Goal: Task Accomplishment & Management: Complete application form

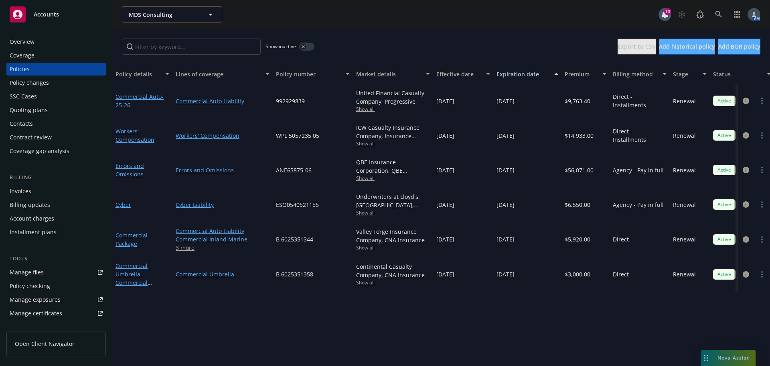
click at [309, 46] on button "button" at bounding box center [306, 47] width 15 height 8
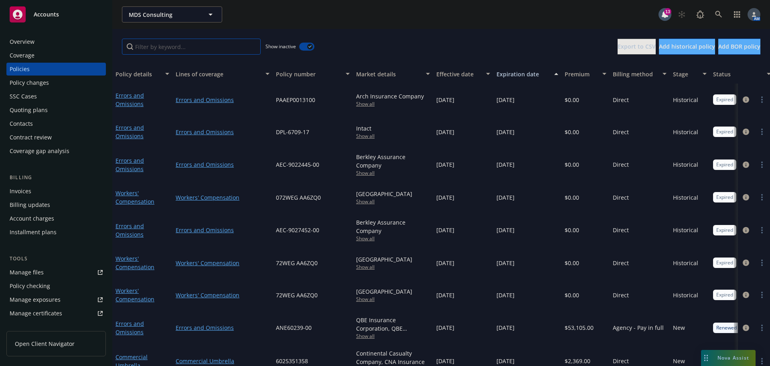
click at [204, 52] on input "Filter by keyword..." at bounding box center [191, 47] width 139 height 16
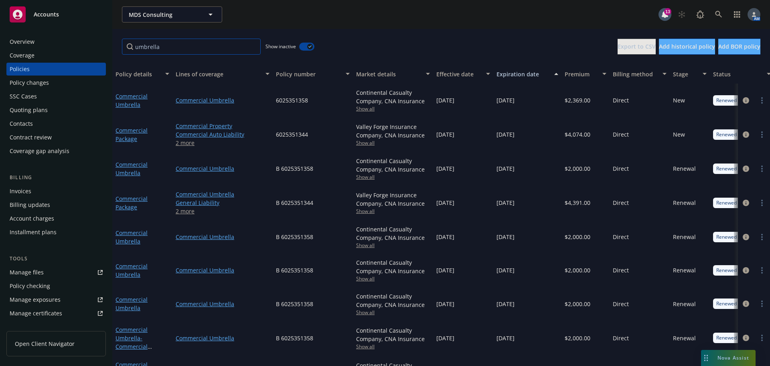
scroll to position [30, 0]
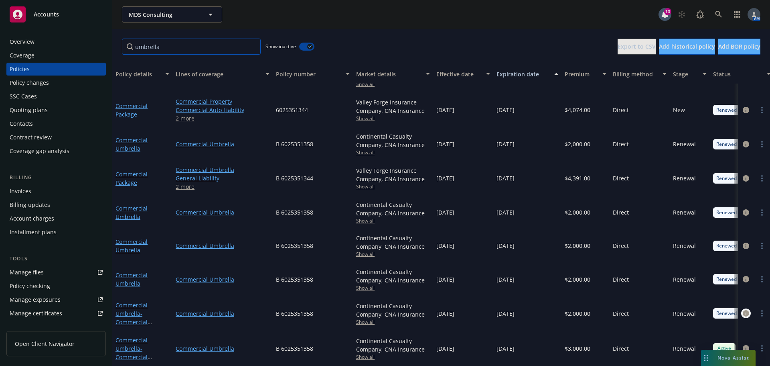
type input "umbrella"
click at [743, 310] on icon "circleInformation" at bounding box center [746, 313] width 6 height 6
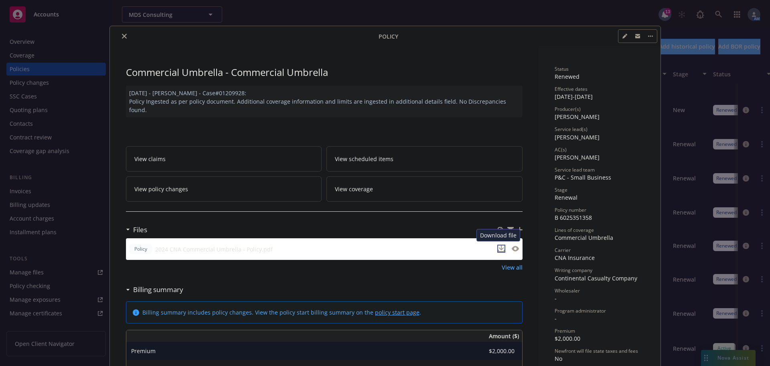
click at [500, 247] on icon "download file" at bounding box center [501, 247] width 5 height 5
click at [122, 37] on icon "close" at bounding box center [124, 36] width 5 height 5
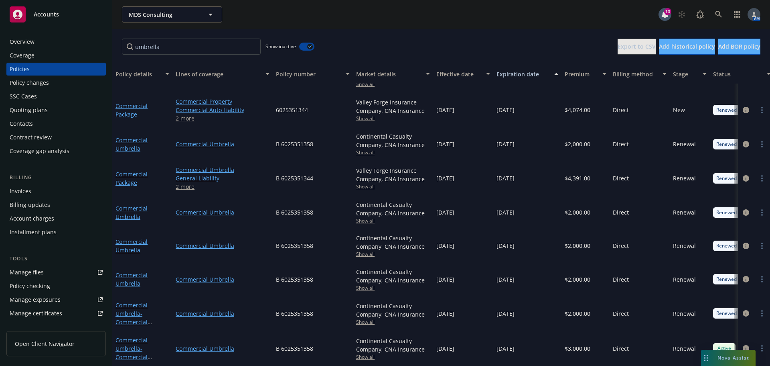
click at [303, 47] on button "button" at bounding box center [306, 47] width 15 height 8
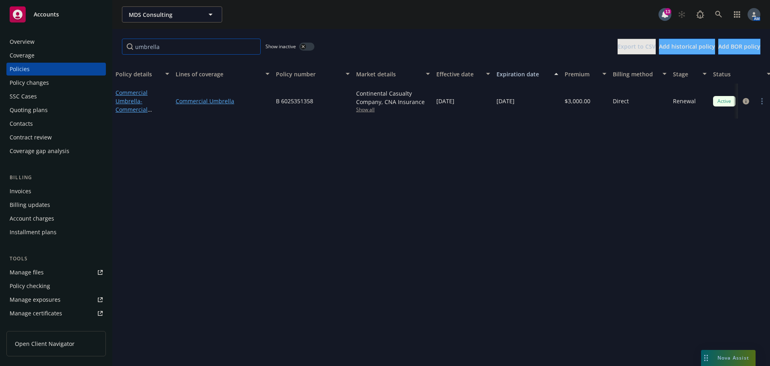
click at [252, 47] on input "umbrella" at bounding box center [191, 47] width 139 height 16
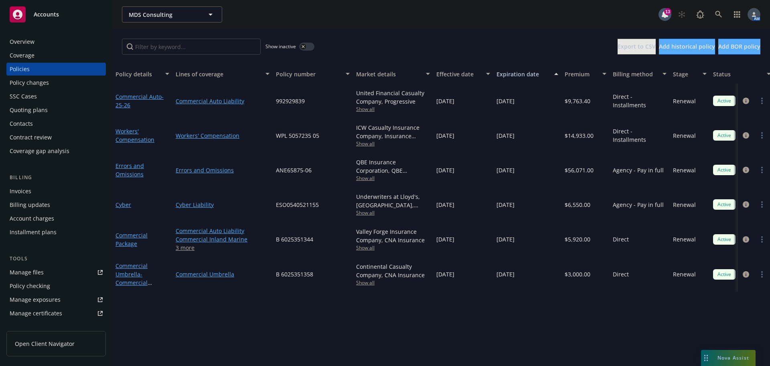
click at [538, 311] on div "Policy details Lines of coverage Policy number Market details Effective date Ex…" at bounding box center [441, 214] width 658 height 301
click at [310, 47] on button "button" at bounding box center [306, 47] width 15 height 8
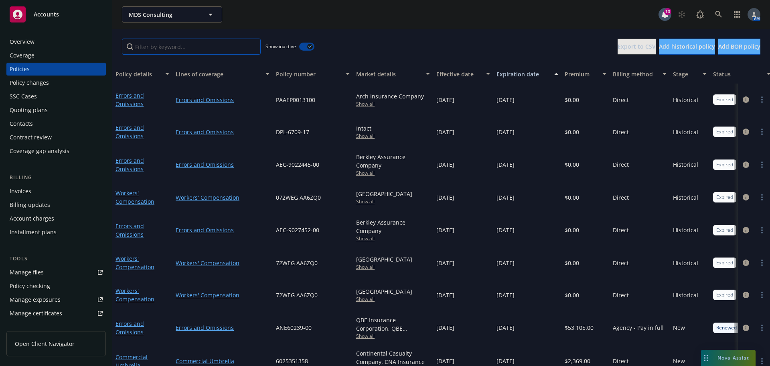
click at [187, 45] on input "Filter by keyword..." at bounding box center [191, 47] width 139 height 16
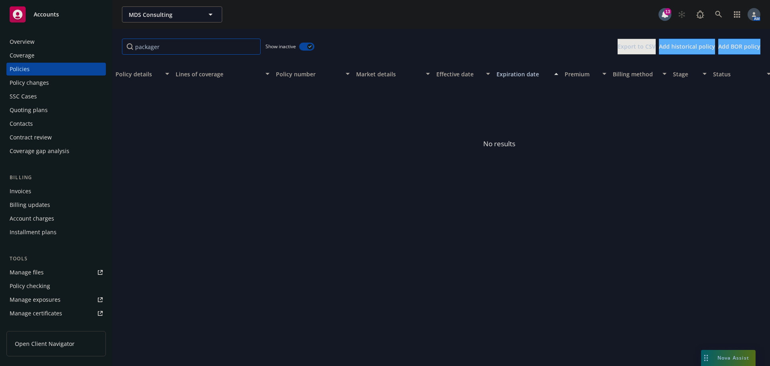
type input "package"
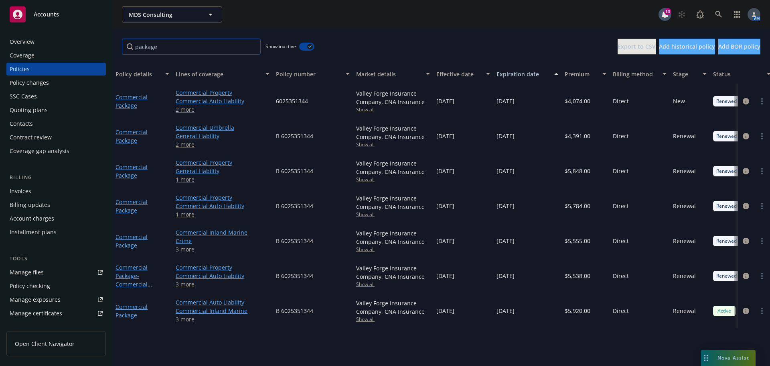
click at [252, 47] on input "package" at bounding box center [191, 47] width 139 height 16
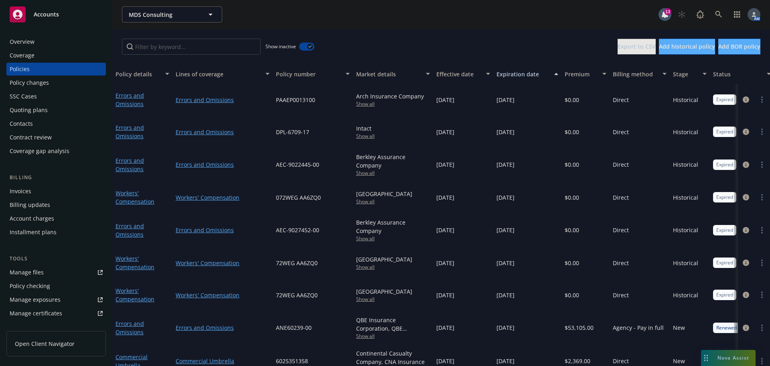
click at [305, 47] on button "button" at bounding box center [306, 47] width 15 height 8
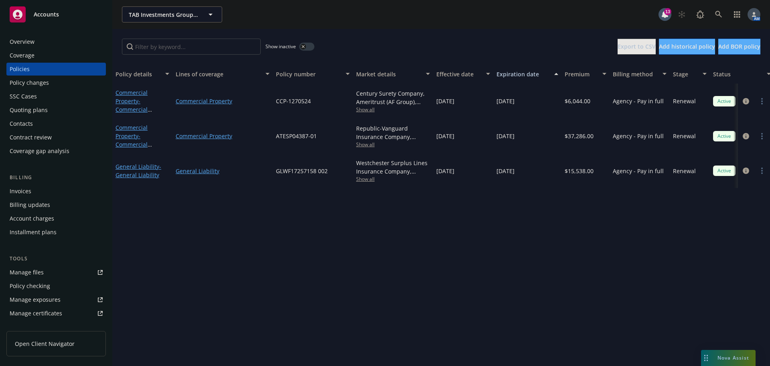
click at [34, 43] on div "Overview" at bounding box center [22, 41] width 25 height 13
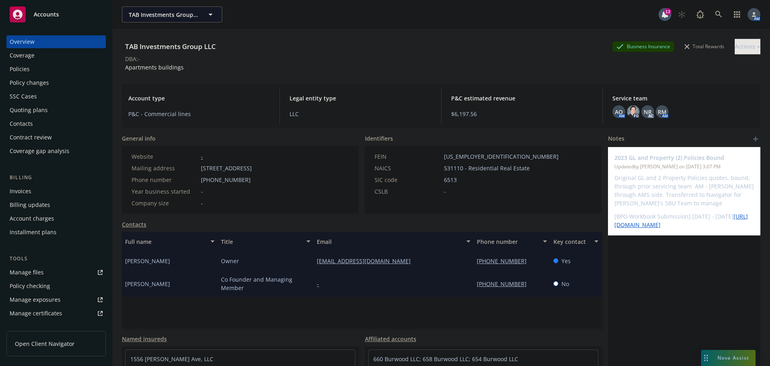
click at [130, 224] on link "Contacts" at bounding box center [134, 224] width 24 height 8
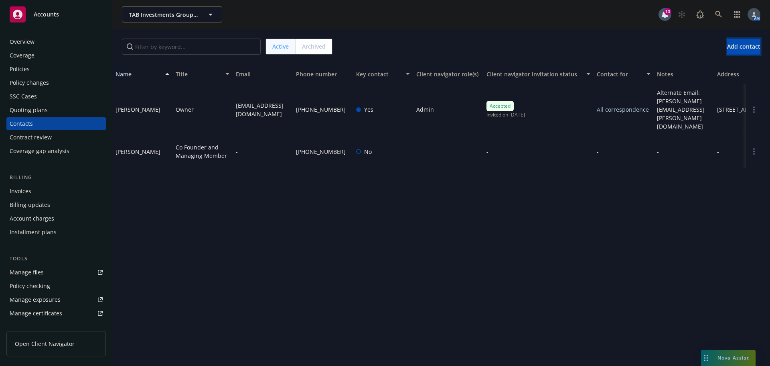
click at [731, 46] on span "Add contact" at bounding box center [743, 47] width 33 height 8
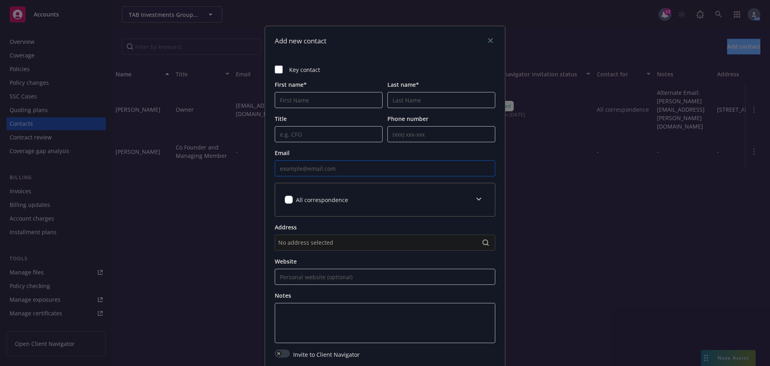
click at [327, 164] on input "Email" at bounding box center [385, 168] width 221 height 16
paste input "[PERSON_NAME][EMAIL_ADDRESS][PERSON_NAME][DOMAIN_NAME]"
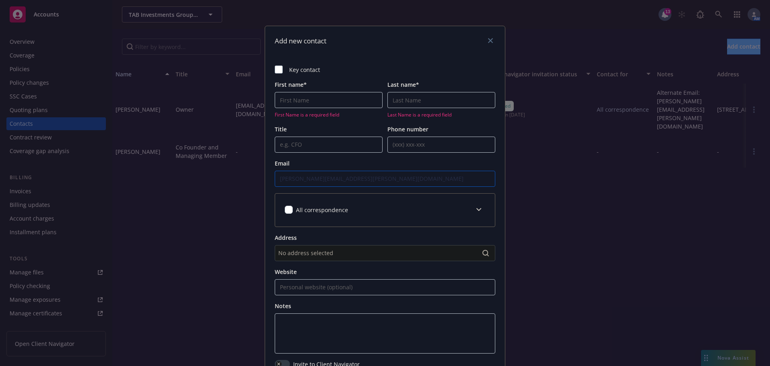
type input "[PERSON_NAME][EMAIL_ADDRESS][PERSON_NAME][DOMAIN_NAME]"
click at [314, 99] on input "First name*" at bounding box center [329, 100] width 108 height 16
type input "[PERSON_NAME]"
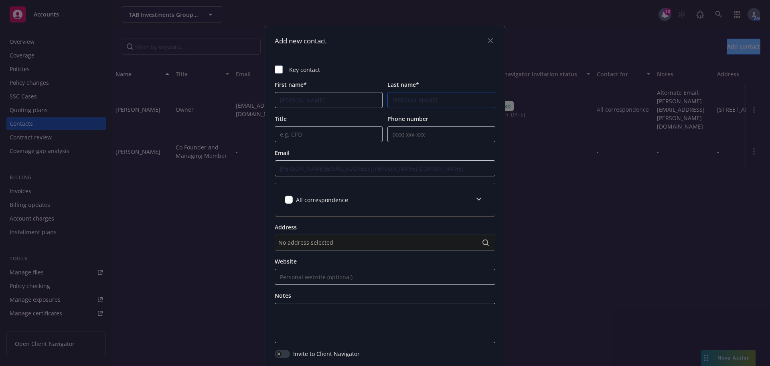
type input "[PERSON_NAME]"
click at [477, 200] on icon at bounding box center [479, 198] width 5 height 3
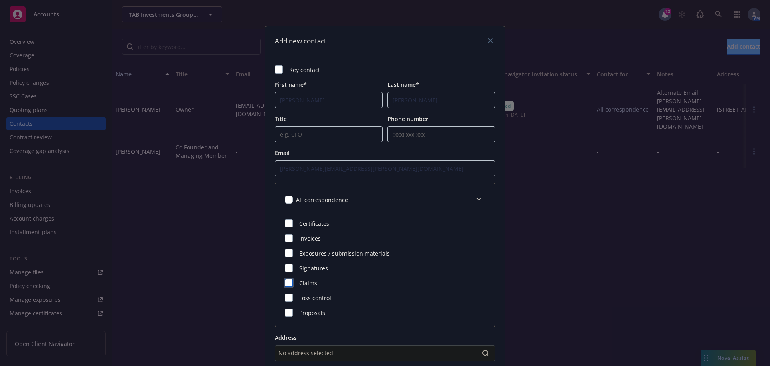
click at [285, 283] on div at bounding box center [289, 282] width 8 height 8
click at [285, 298] on div at bounding box center [289, 297] width 8 height 8
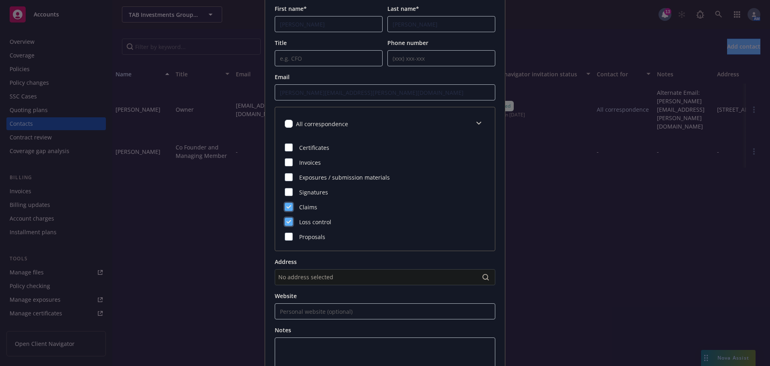
scroll to position [120, 0]
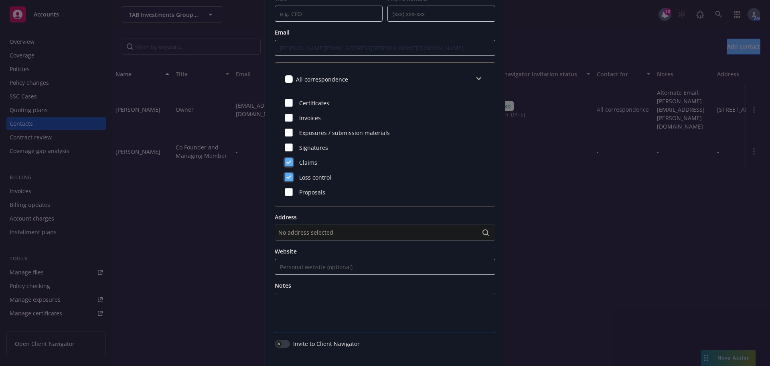
click at [306, 296] on textarea at bounding box center [385, 312] width 221 height 40
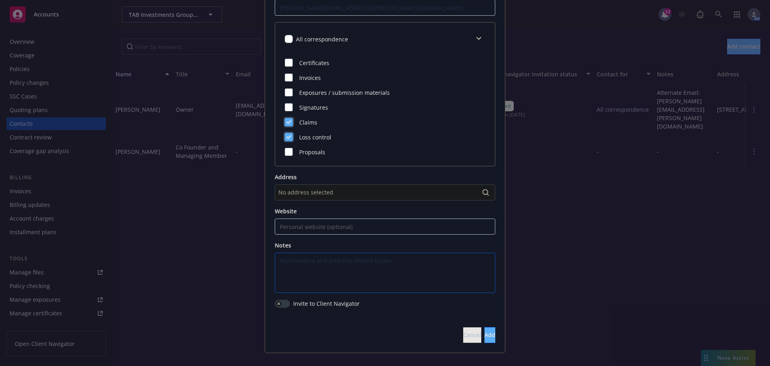
scroll to position [173, 0]
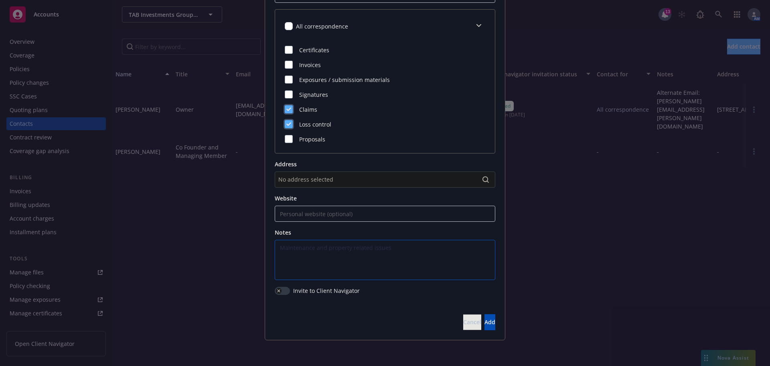
type textarea "Maintenance and property related issues"
click at [485, 323] on span "Add" at bounding box center [490, 322] width 11 height 8
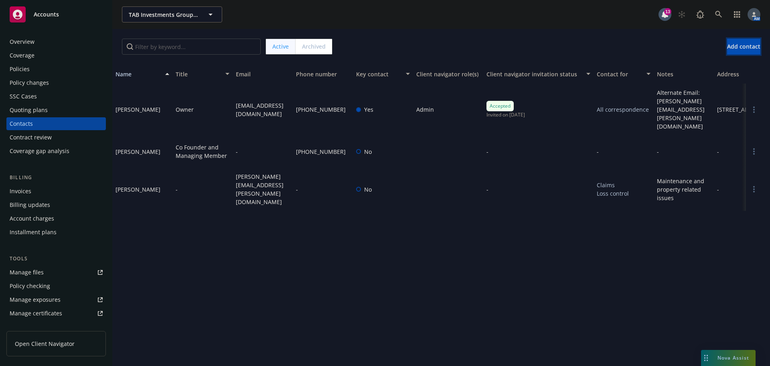
click at [742, 49] on span "Add contact" at bounding box center [743, 47] width 33 height 8
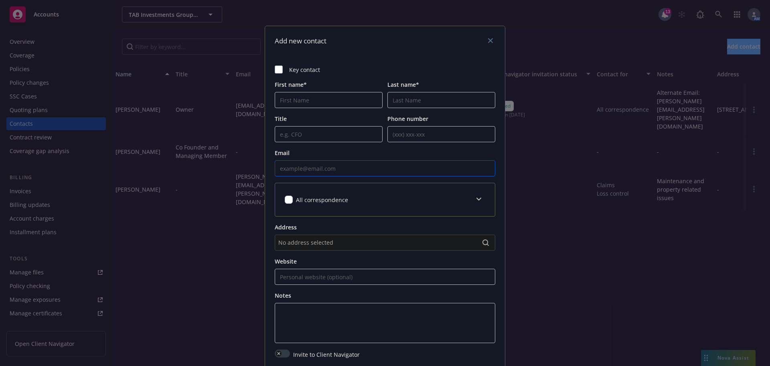
click at [309, 167] on input "Email" at bounding box center [385, 168] width 221 height 16
paste input "[PERSON_NAME][EMAIL_ADDRESS][PERSON_NAME][DOMAIN_NAME]"
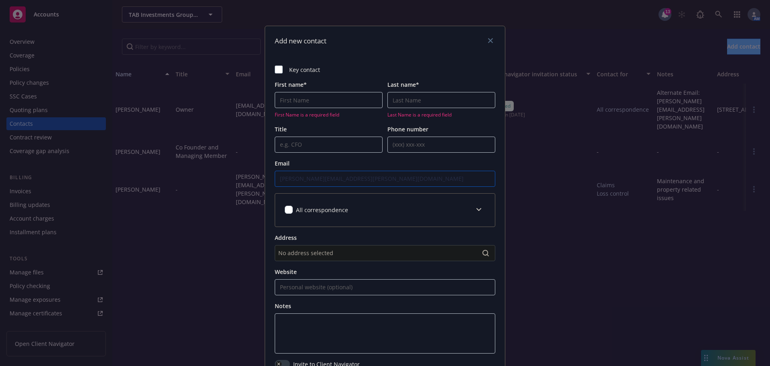
type input "[PERSON_NAME][EMAIL_ADDRESS][PERSON_NAME][DOMAIN_NAME]"
click at [317, 101] on input "First name*" at bounding box center [329, 100] width 108 height 16
type input "[PERSON_NAME]"
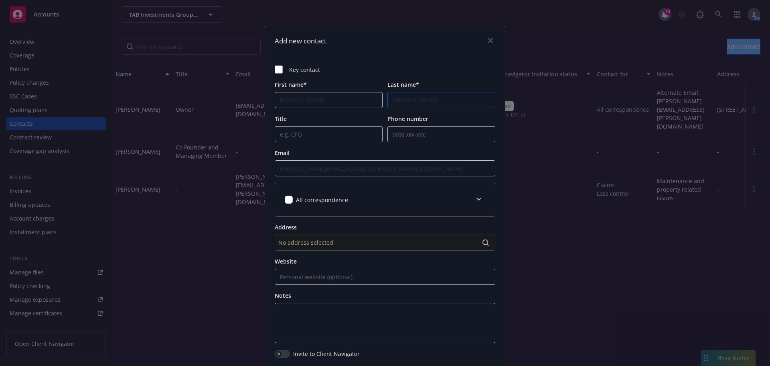
type input "[PERSON_NAME]"
click at [479, 200] on span at bounding box center [479, 199] width 13 height 13
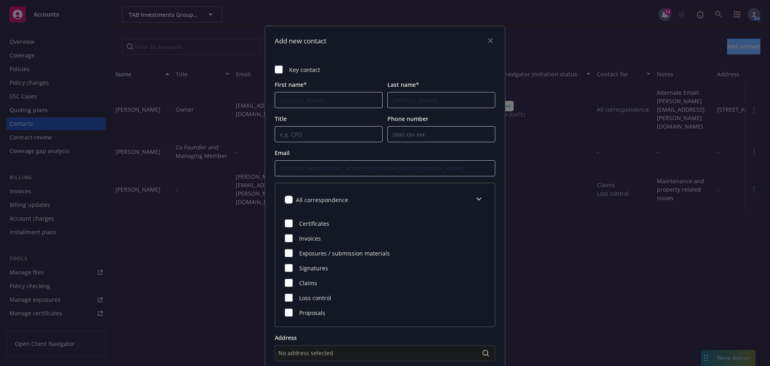
scroll to position [40, 0]
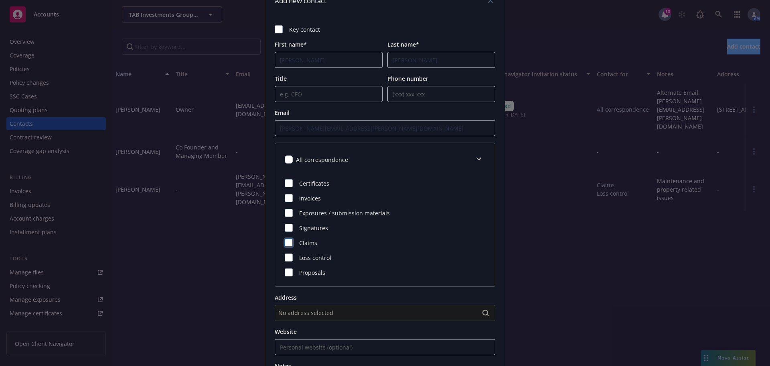
click at [288, 244] on div at bounding box center [289, 242] width 8 height 8
click at [285, 259] on div at bounding box center [289, 257] width 8 height 8
click at [285, 271] on div at bounding box center [289, 272] width 8 height 8
click at [287, 198] on div at bounding box center [289, 198] width 8 height 8
click at [286, 214] on div at bounding box center [289, 213] width 8 height 8
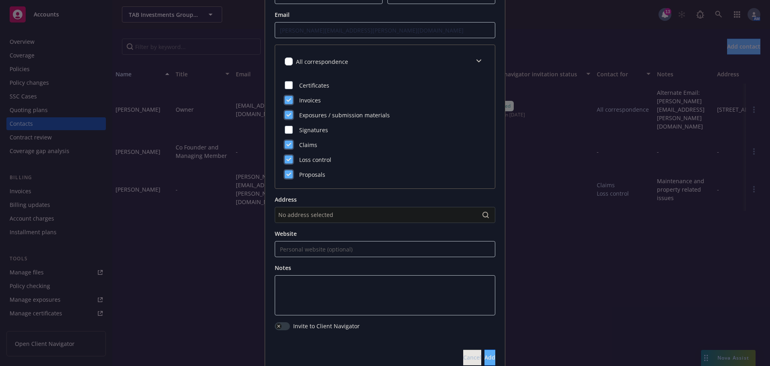
scroll to position [160, 0]
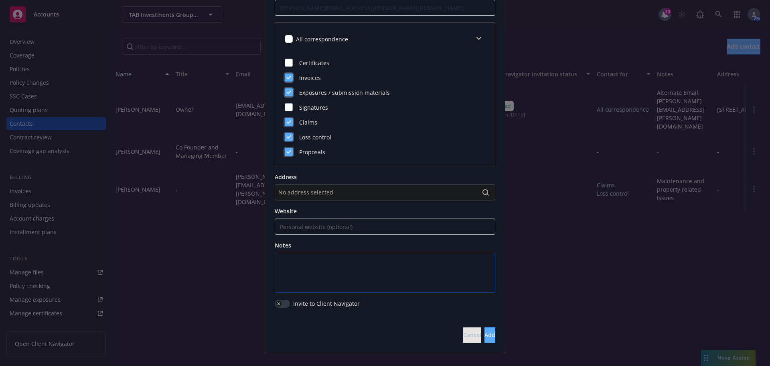
click at [295, 268] on textarea at bounding box center [385, 272] width 221 height 40
paste textarea "Administrative or business related issues"
type textarea "Administrative or business related issues"
click at [485, 331] on span "Add" at bounding box center [490, 335] width 11 height 8
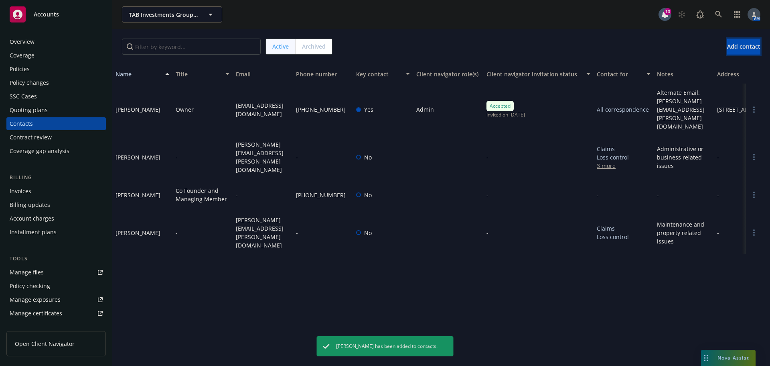
click at [727, 51] on button "Add contact" at bounding box center [743, 47] width 33 height 16
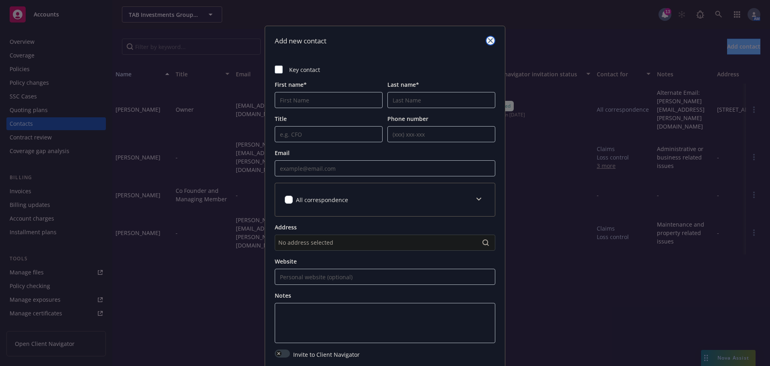
click at [490, 38] on link "close" at bounding box center [491, 41] width 10 height 10
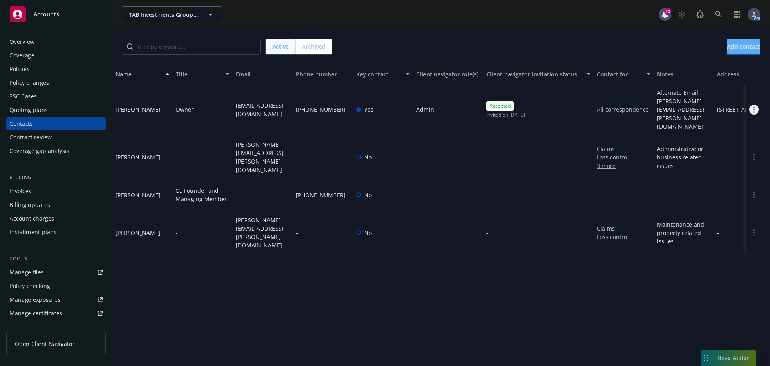
click at [756, 105] on link "Open options" at bounding box center [754, 110] width 10 height 10
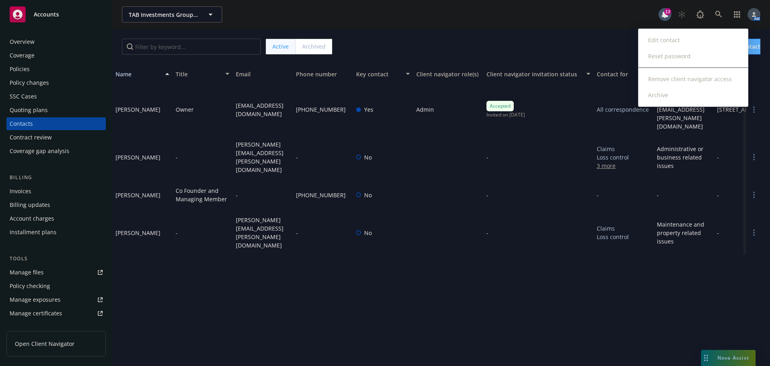
click at [673, 37] on link "Edit contact" at bounding box center [694, 40] width 110 height 16
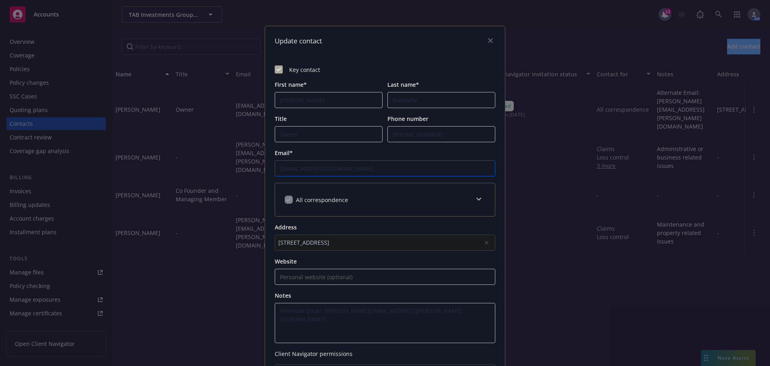
drag, startPoint x: 341, startPoint y: 169, endPoint x: 227, endPoint y: 168, distance: 113.5
click at [228, 169] on div "Update contact Key contact First name* [PERSON_NAME] Last name* [PERSON_NAME] T…" at bounding box center [385, 183] width 770 height 366
paste input "[PERSON_NAME].[PERSON_NAME]"
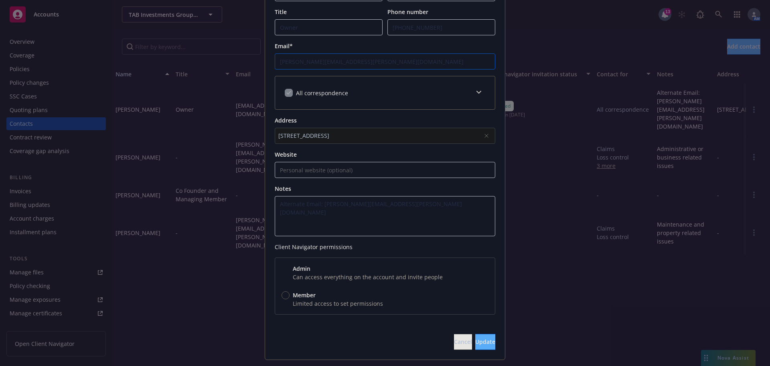
scroll to position [126, 0]
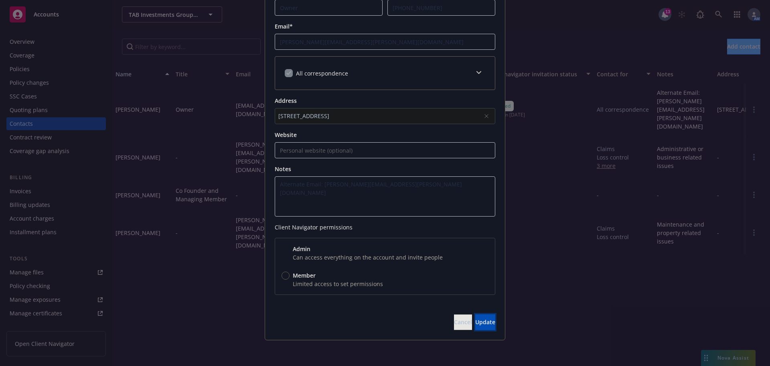
click at [475, 321] on span "Update" at bounding box center [485, 322] width 20 height 8
type input "[PERSON_NAME][EMAIL_ADDRESS][PERSON_NAME][DOMAIN_NAME]"
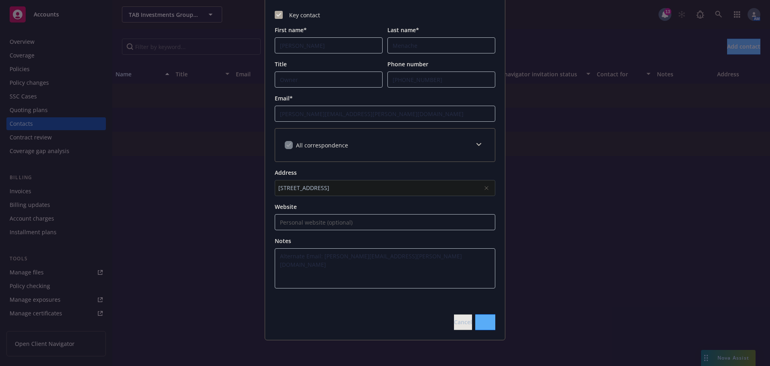
scroll to position [55, 0]
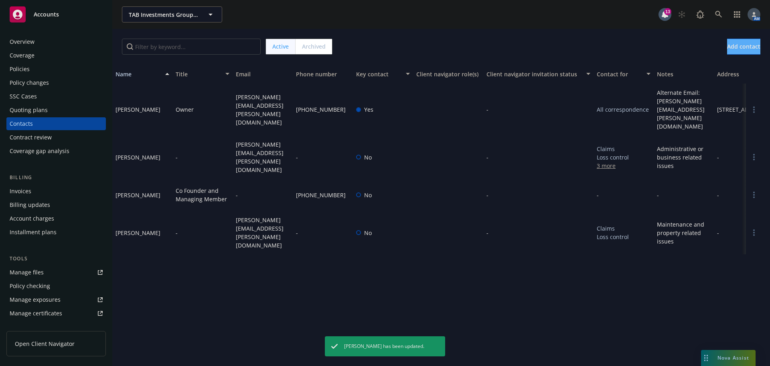
click at [38, 43] on div "Overview" at bounding box center [56, 41] width 93 height 13
